Goal: Task Accomplishment & Management: Manage account settings

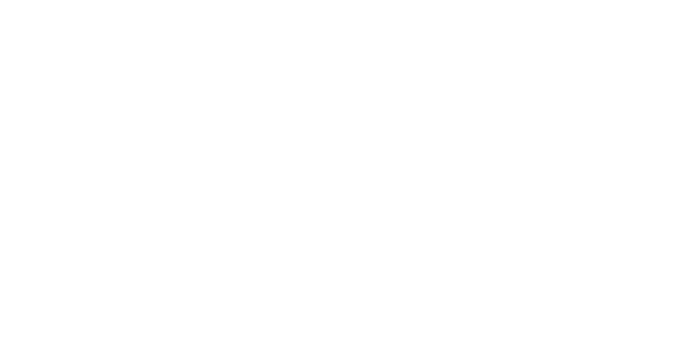
click at [488, 34] on body at bounding box center [343, 171] width 686 height 342
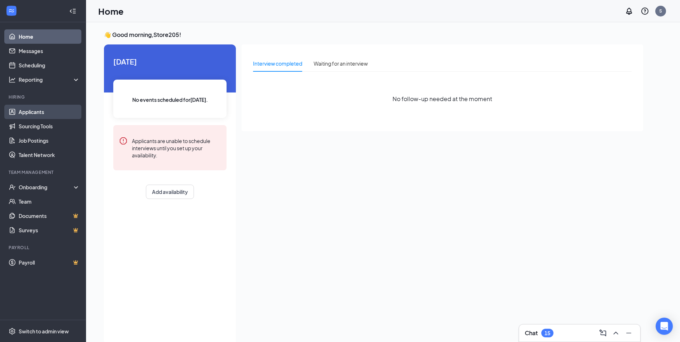
click at [36, 111] on link "Applicants" at bounding box center [49, 112] width 61 height 14
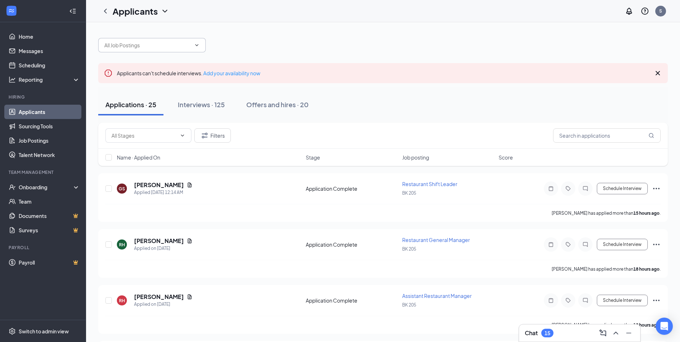
click at [198, 46] on icon "ChevronDown" at bounding box center [197, 45] width 6 height 6
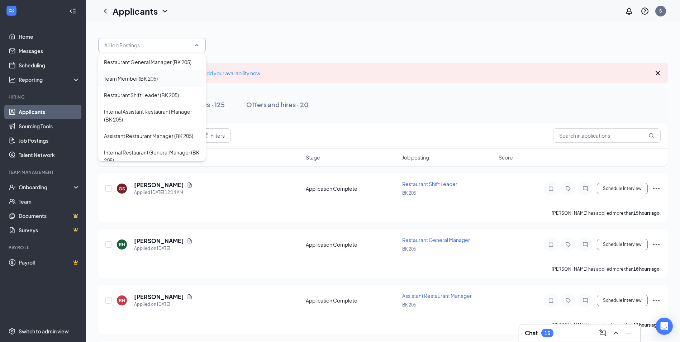
click at [152, 82] on div "Team Member (BK 205)" at bounding box center [152, 78] width 108 height 16
type input "Team Member (BK 205)"
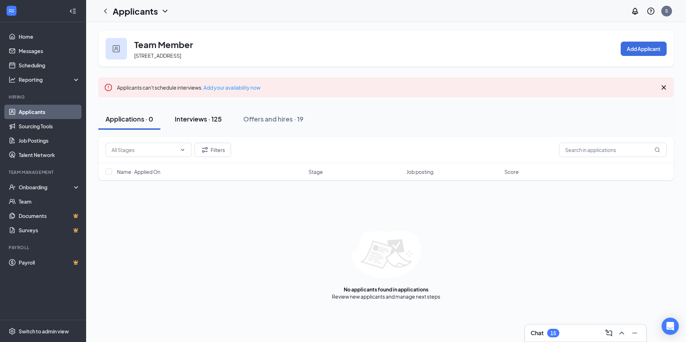
click at [209, 122] on div "Interviews · 125" at bounding box center [198, 118] width 47 height 9
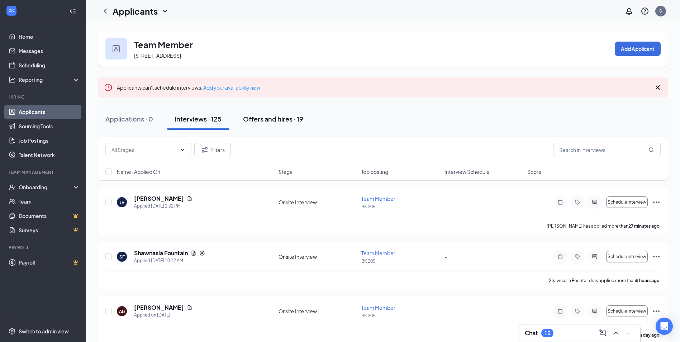
click at [283, 118] on div "Offers and hires · 19" at bounding box center [273, 118] width 60 height 9
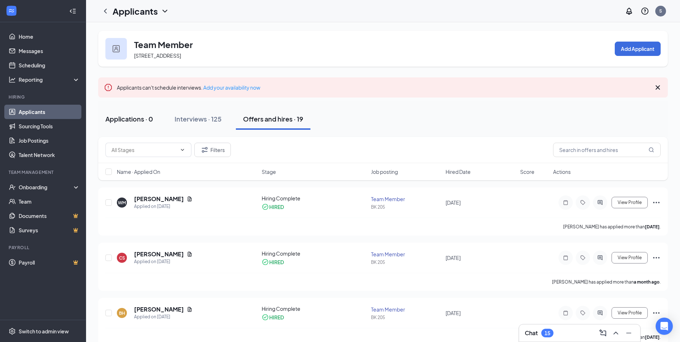
click at [134, 119] on div "Applications · 0" at bounding box center [129, 118] width 48 height 9
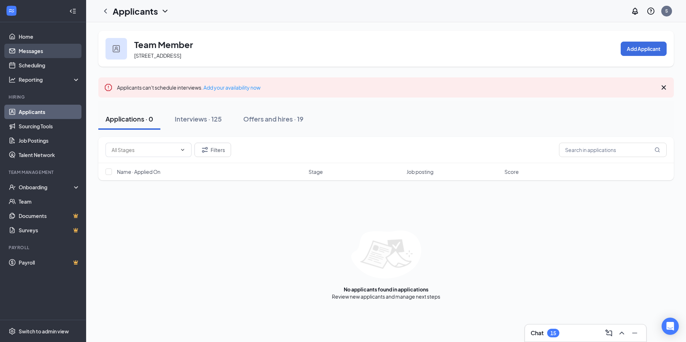
click at [31, 47] on link "Messages" at bounding box center [49, 51] width 61 height 14
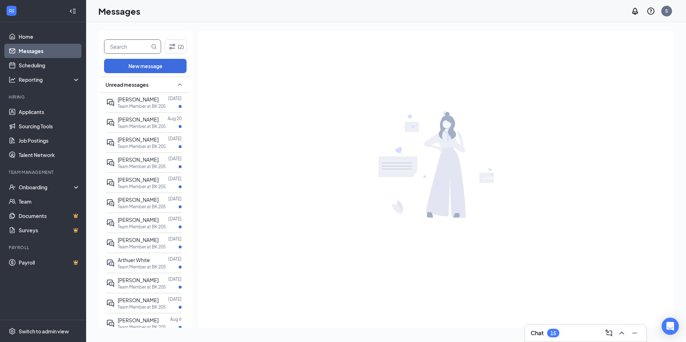
click at [133, 50] on input "text" at bounding box center [126, 47] width 45 height 14
type input "[PERSON_NAME]"
click at [155, 45] on icon "MagnifyingGlass" at bounding box center [154, 46] width 5 height 5
click at [151, 46] on icon "MagnifyingGlass" at bounding box center [154, 47] width 6 height 6
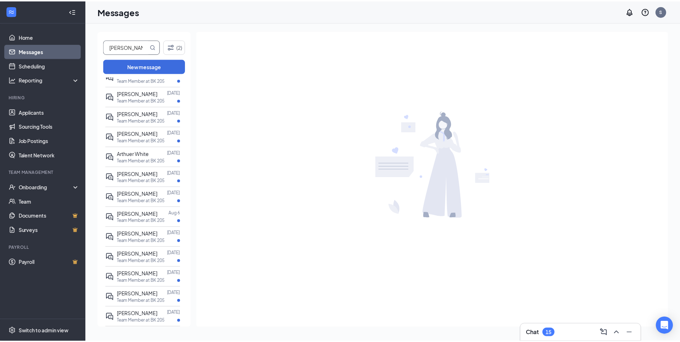
scroll to position [143, 0]
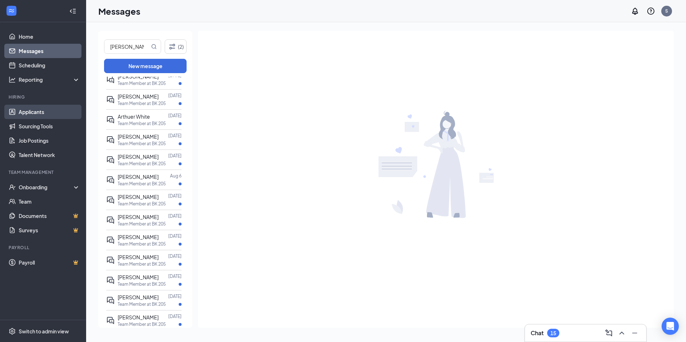
click at [40, 113] on link "Applicants" at bounding box center [49, 112] width 61 height 14
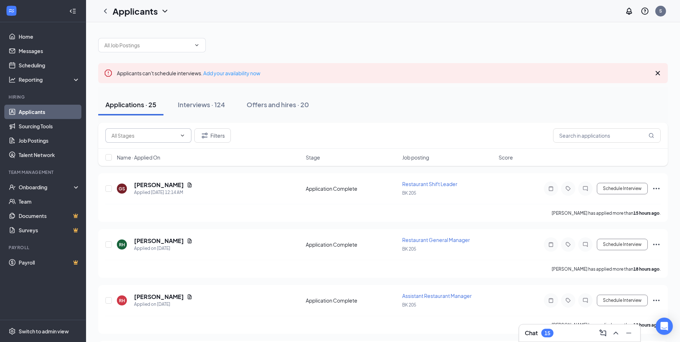
click at [184, 135] on icon "ChevronDown" at bounding box center [182, 135] width 3 height 2
click at [185, 105] on div "Interviews · 124" at bounding box center [201, 104] width 47 height 9
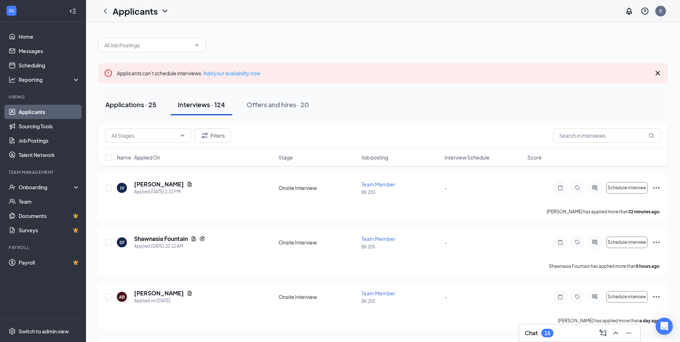
click at [142, 108] on div "Applications · 25" at bounding box center [130, 104] width 51 height 9
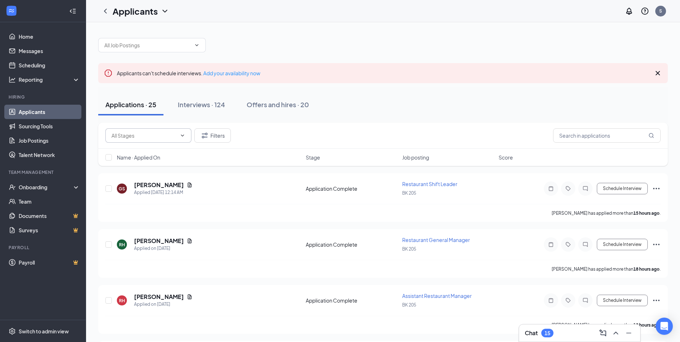
click at [131, 135] on input "text" at bounding box center [144, 136] width 65 height 8
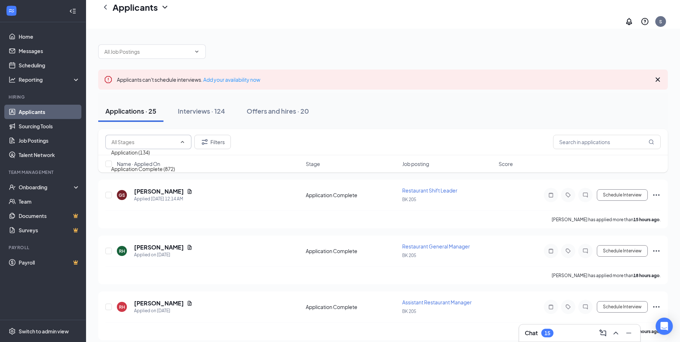
scroll to position [299, 0]
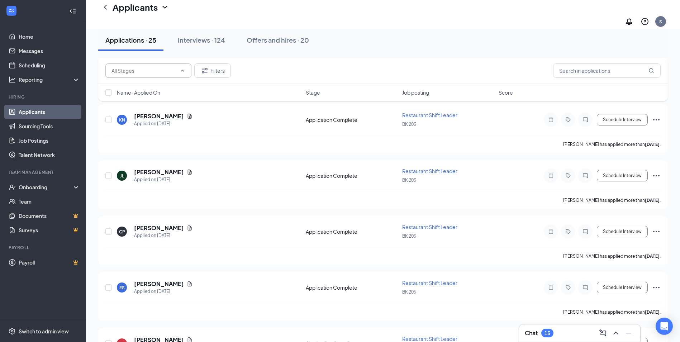
click at [142, 70] on input "text" at bounding box center [144, 71] width 65 height 8
click at [123, 64] on span at bounding box center [148, 70] width 86 height 14
click at [122, 72] on input "text" at bounding box center [144, 71] width 65 height 8
click at [600, 71] on input "text" at bounding box center [607, 70] width 108 height 14
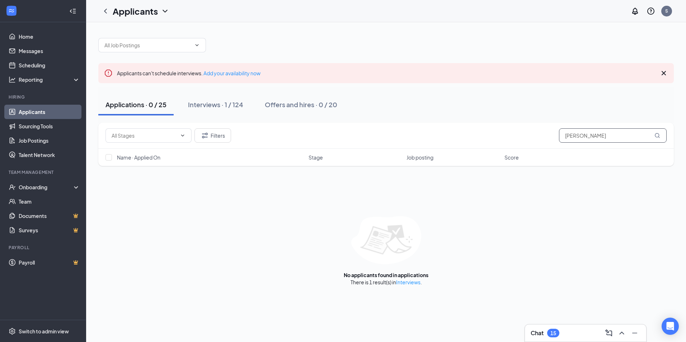
type input "[PERSON_NAME]"
click at [658, 133] on icon "MagnifyingGlass" at bounding box center [657, 135] width 5 height 5
click at [656, 134] on icon "MagnifyingGlass" at bounding box center [657, 136] width 6 height 6
click at [606, 143] on div "Filters [PERSON_NAME]" at bounding box center [385, 136] width 575 height 26
click at [606, 140] on input "[PERSON_NAME]" at bounding box center [613, 135] width 108 height 14
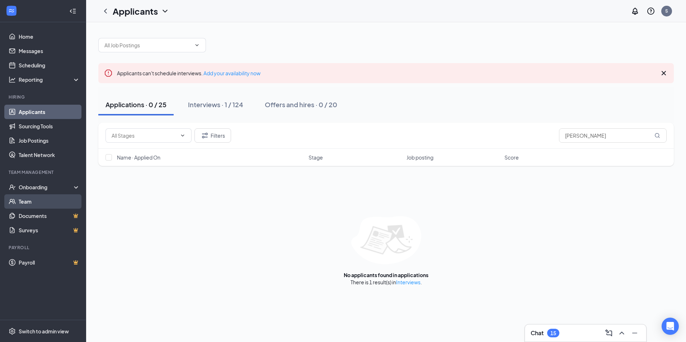
click at [36, 204] on link "Team" at bounding box center [49, 201] width 61 height 14
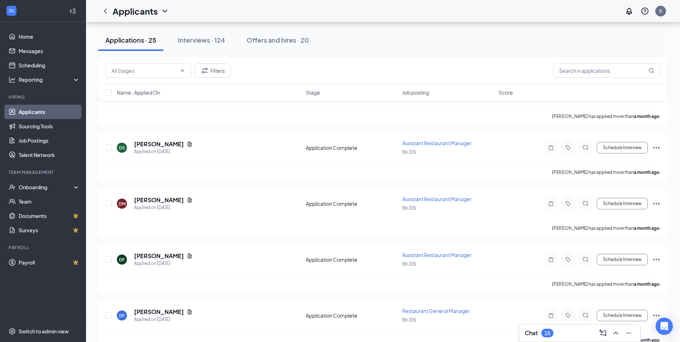
scroll to position [1231, 0]
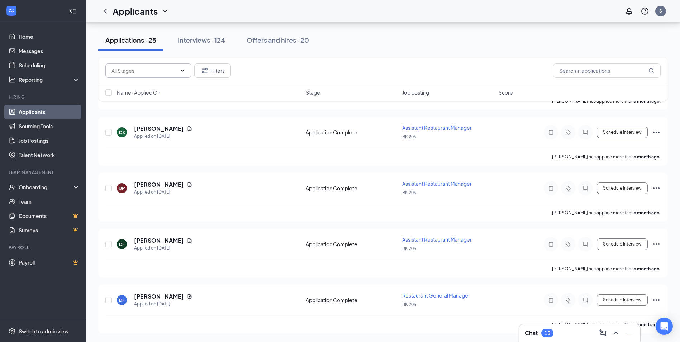
click at [146, 72] on input "text" at bounding box center [144, 71] width 65 height 8
click at [157, 87] on div "Application (134)" at bounding box center [148, 88] width 75 height 8
type input "Application (134)"
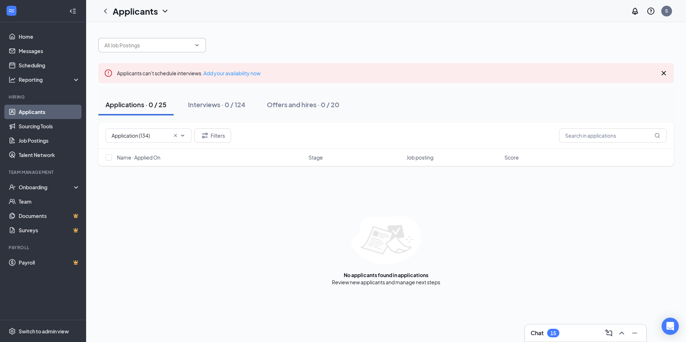
click at [195, 45] on icon "ChevronDown" at bounding box center [197, 45] width 6 height 6
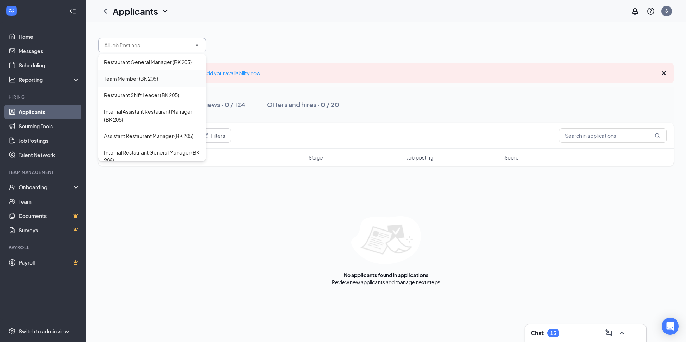
click at [157, 80] on div "Team Member (BK 205)" at bounding box center [131, 79] width 54 height 8
type input "Team Member (BK 205)"
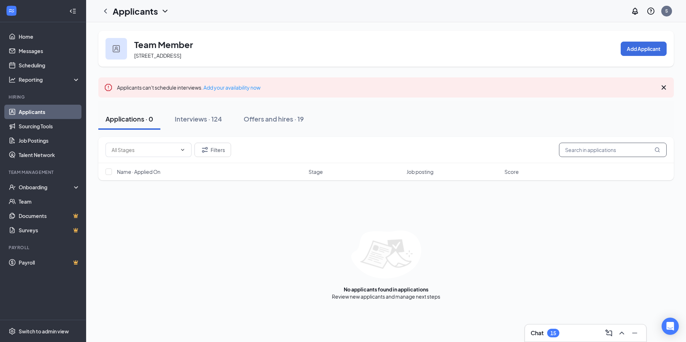
click at [664, 146] on input "text" at bounding box center [613, 150] width 108 height 14
click at [589, 332] on div "Chat 15" at bounding box center [585, 332] width 110 height 11
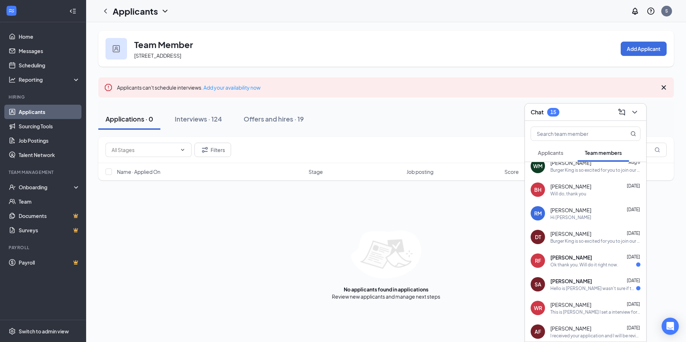
scroll to position [10, 0]
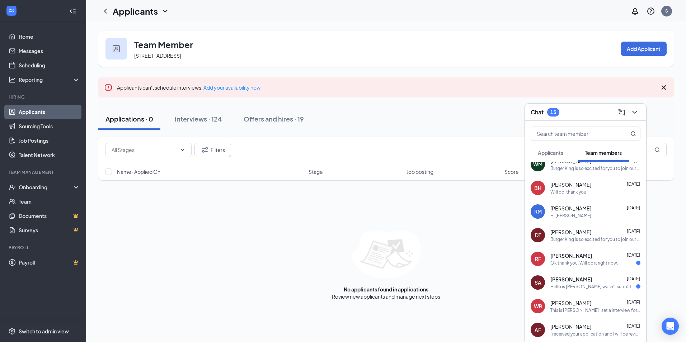
click at [306, 57] on div "Team Member 198 Thomaston Ave, Waterbury, CT 06702, USA Add Applicant" at bounding box center [385, 49] width 575 height 36
click at [40, 56] on link "Messages" at bounding box center [49, 51] width 61 height 14
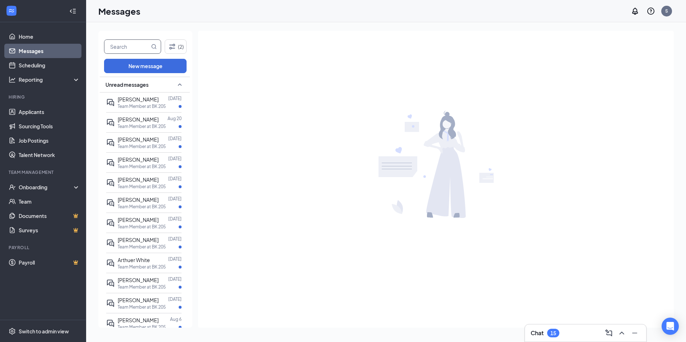
click at [136, 49] on input "text" at bounding box center [126, 47] width 45 height 14
type input "[PERSON_NAME]"
click at [155, 46] on icon "MagnifyingGlass" at bounding box center [154, 47] width 6 height 6
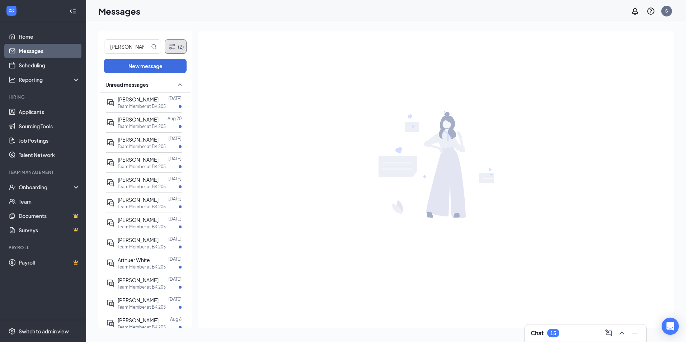
click at [176, 48] on button "(2)" at bounding box center [176, 46] width 22 height 14
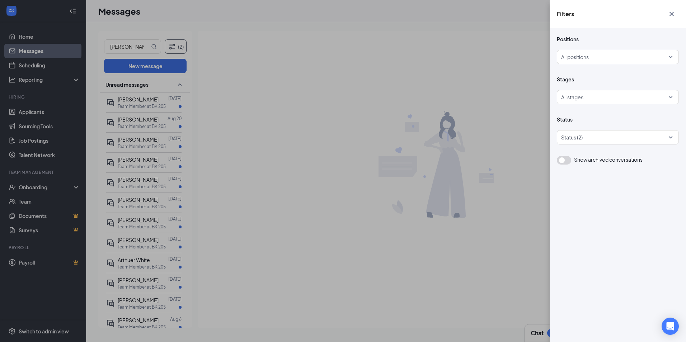
drag, startPoint x: 597, startPoint y: 171, endPoint x: 589, endPoint y: 150, distance: 22.4
click at [598, 166] on div "Positions All positions Stages All stages Status Status (2) Show archived conve…" at bounding box center [617, 185] width 136 height 314
click at [672, 15] on icon "Cross" at bounding box center [671, 14] width 4 height 4
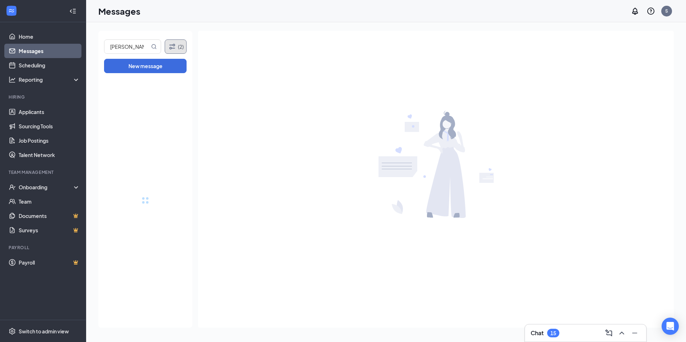
drag, startPoint x: 185, startPoint y: 213, endPoint x: 201, endPoint y: 316, distance: 103.8
drag, startPoint x: 185, startPoint y: 274, endPoint x: 193, endPoint y: 338, distance: 65.0
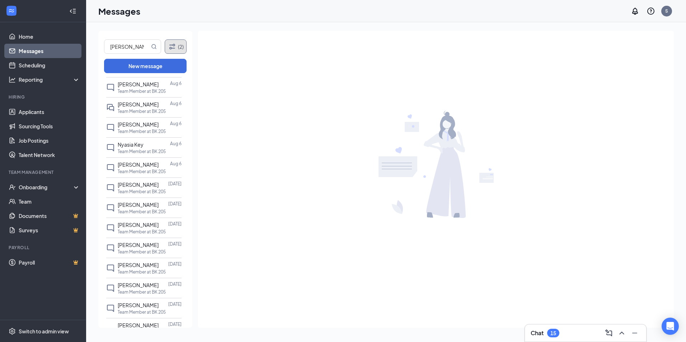
scroll to position [1755, 0]
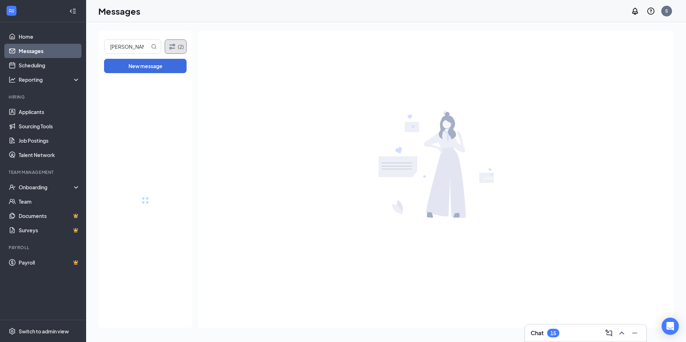
drag, startPoint x: 189, startPoint y: 245, endPoint x: 185, endPoint y: 342, distance: 97.3
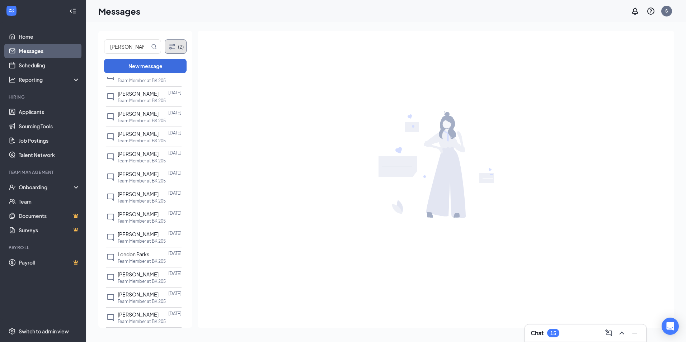
scroll to position [2161, 0]
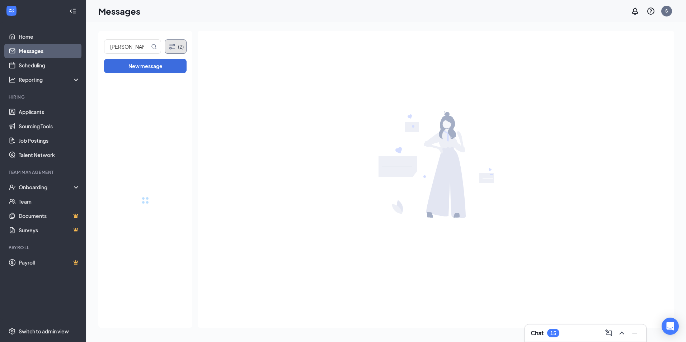
drag, startPoint x: 189, startPoint y: 253, endPoint x: 179, endPoint y: 335, distance: 82.8
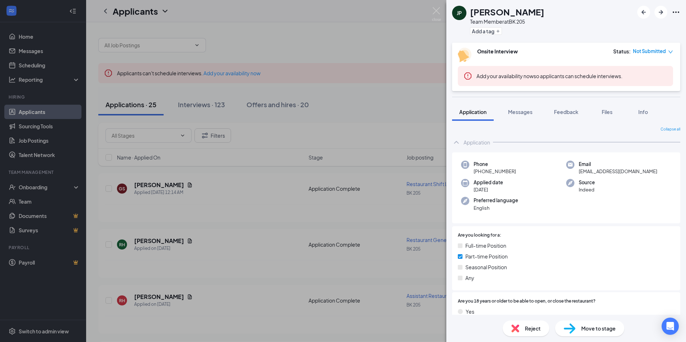
click at [586, 331] on span "Move to stage" at bounding box center [598, 329] width 34 height 8
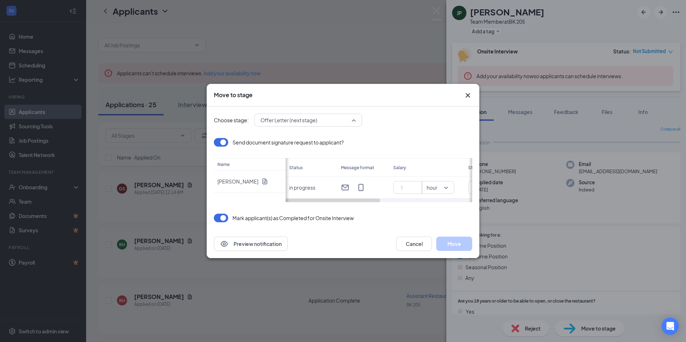
click at [353, 121] on span "Offer Letter (next stage)" at bounding box center [307, 120] width 95 height 11
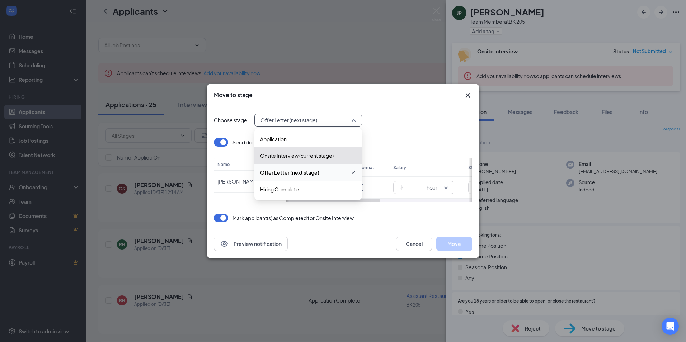
click at [306, 174] on span "Offer Letter (next stage)" at bounding box center [289, 173] width 59 height 8
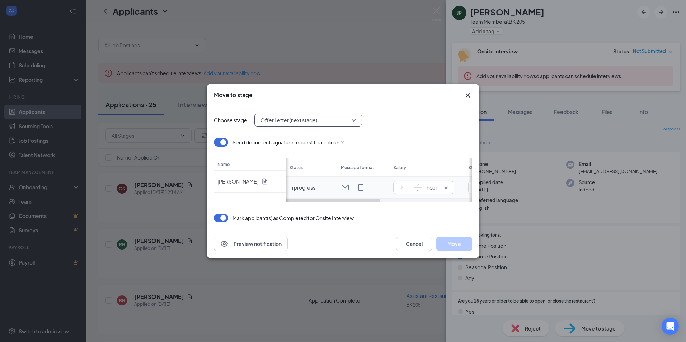
click at [399, 187] on input at bounding box center [408, 187] width 25 height 11
type input "16.35"
click at [453, 244] on button "Move" at bounding box center [454, 244] width 36 height 14
